Goal: Entertainment & Leisure: Consume media (video, audio)

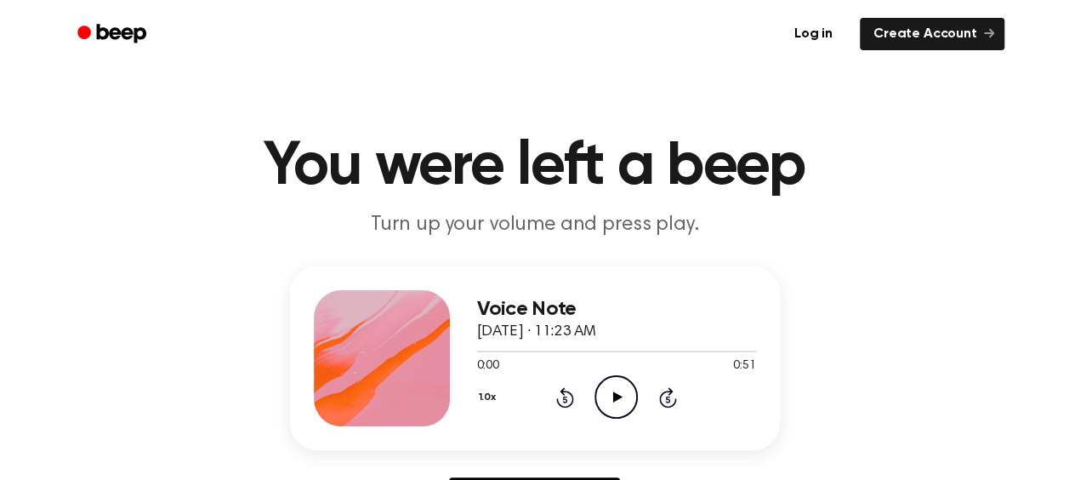
click at [635, 396] on icon "Play Audio" at bounding box center [616, 396] width 43 height 43
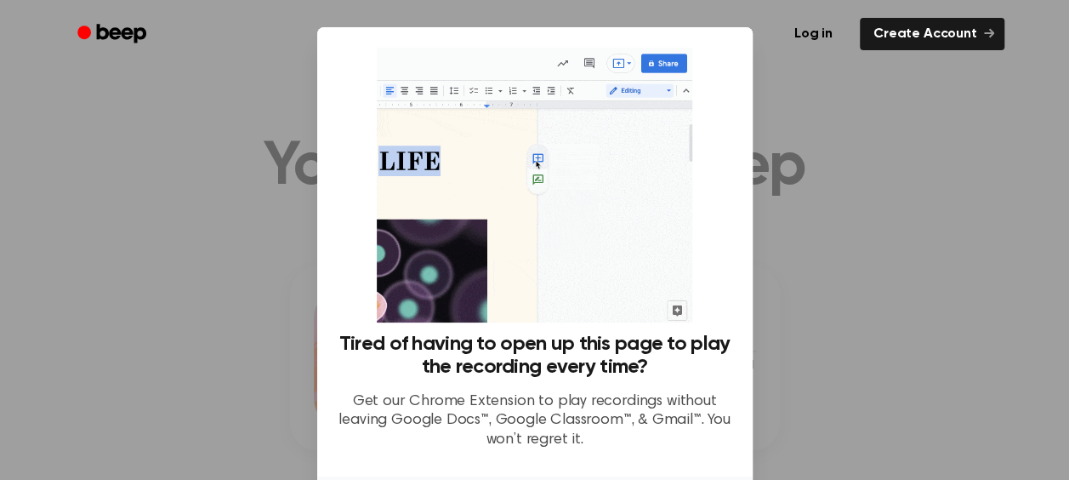
click at [829, 160] on div at bounding box center [534, 240] width 1069 height 480
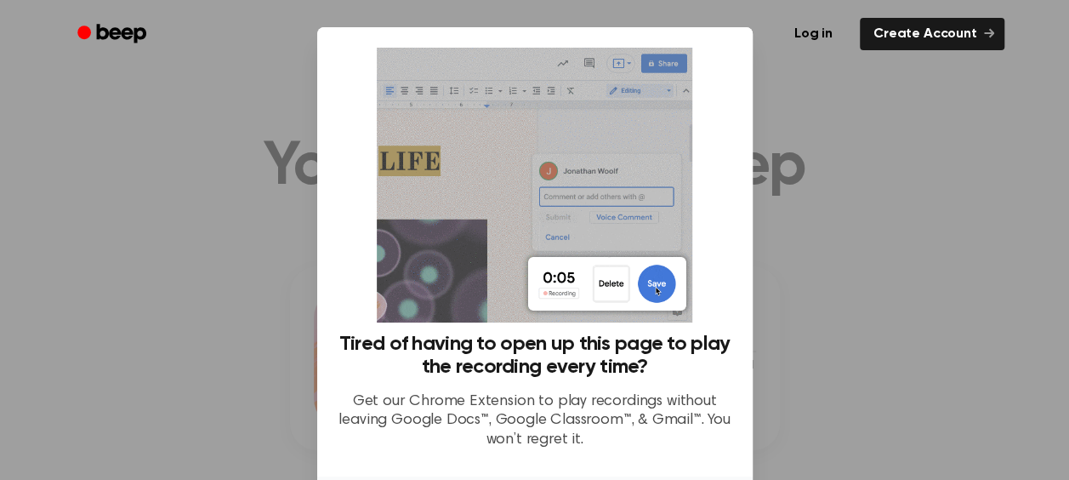
click at [706, 182] on div "Tired of having to open up this page to play the recording every time? Get our …" at bounding box center [535, 255] width 395 height 415
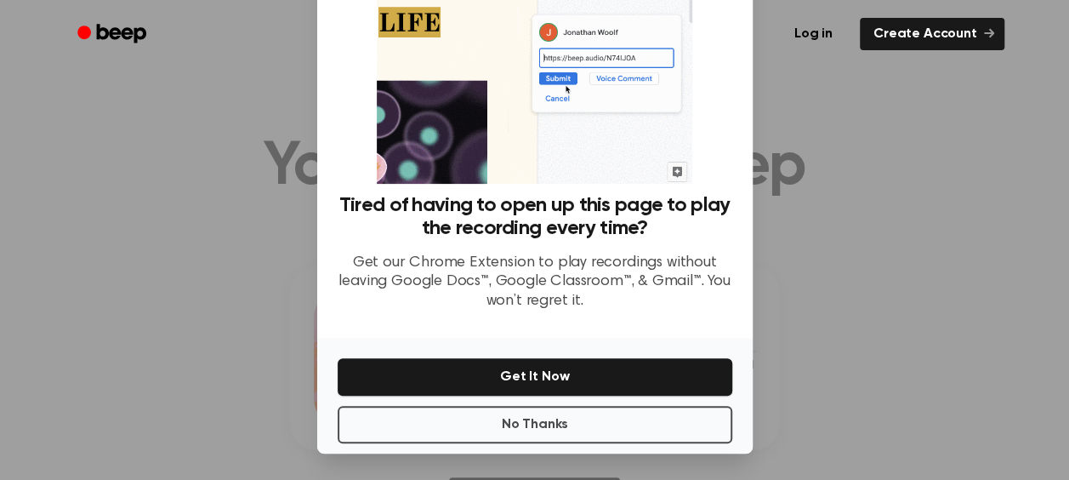
scroll to position [140, 0]
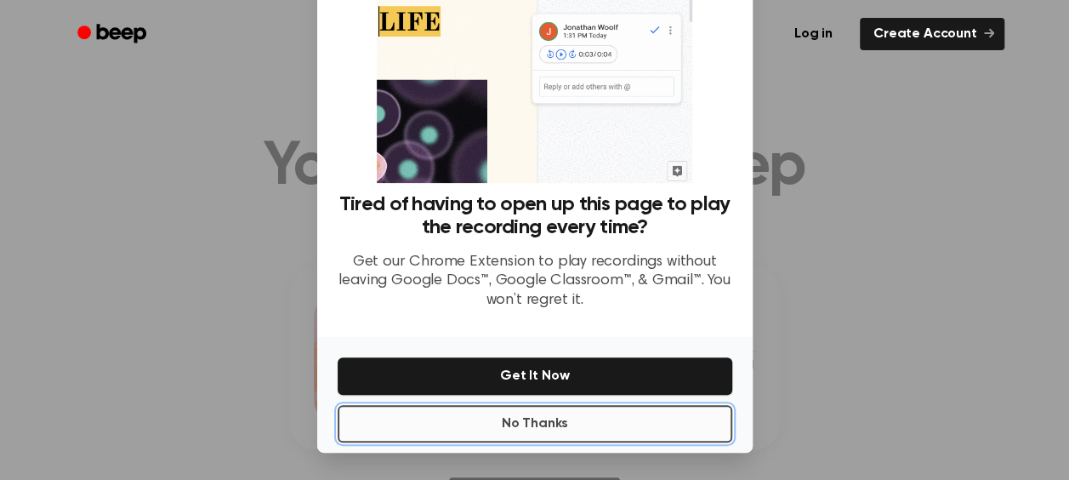
click at [480, 421] on button "No Thanks" at bounding box center [535, 423] width 395 height 37
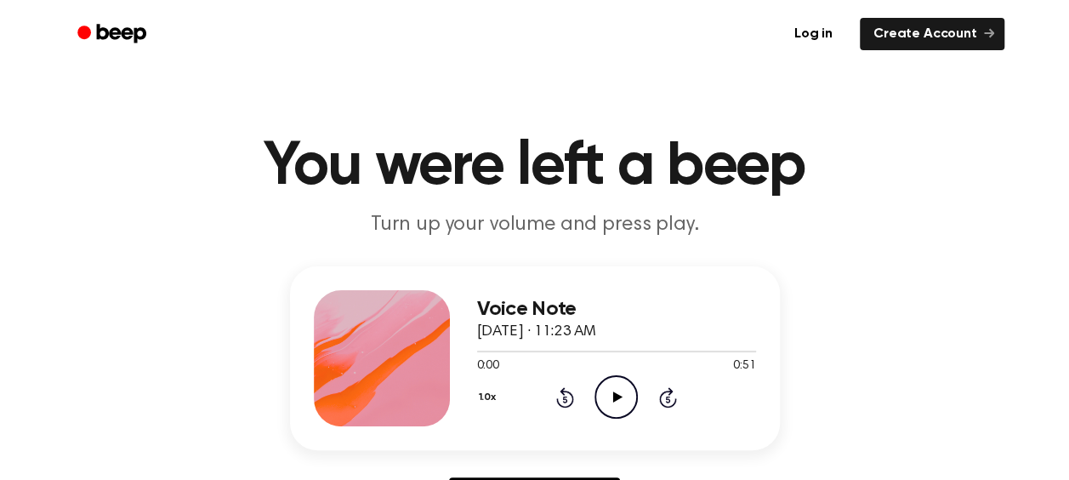
click at [616, 395] on icon at bounding box center [617, 396] width 9 height 11
